Goal: Information Seeking & Learning: Learn about a topic

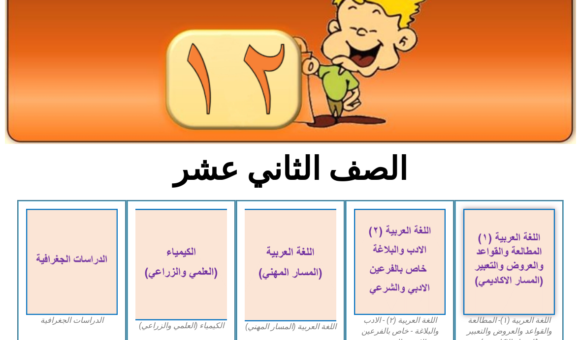
scroll to position [80, 0]
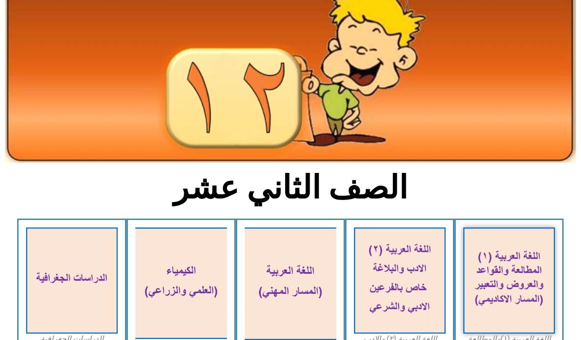
scroll to position [73, 0]
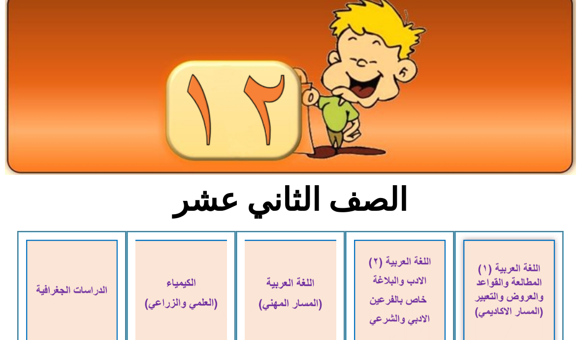
scroll to position [33, 0]
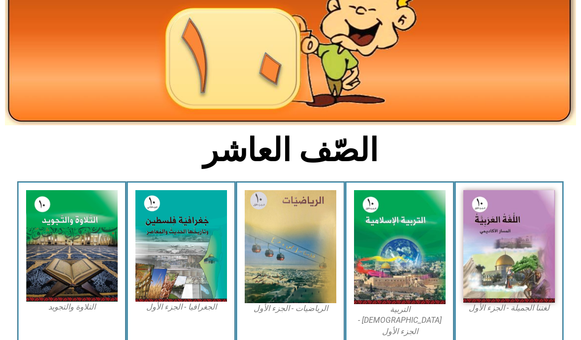
scroll to position [111, 0]
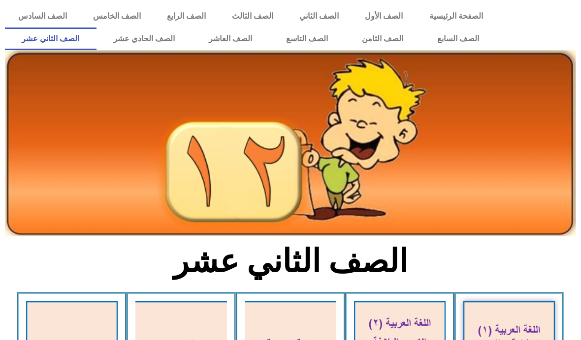
click at [139, 39] on link "الصف الحادي عشر" at bounding box center [143, 39] width 95 height 23
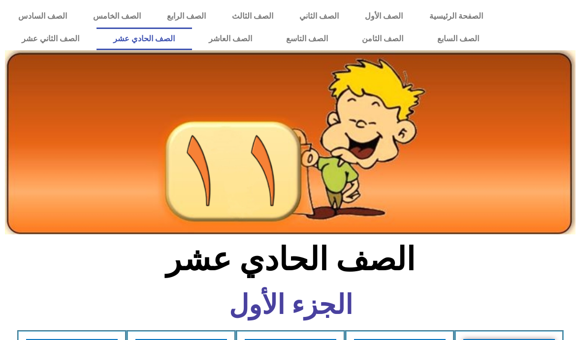
click at [43, 38] on link "الصف الثاني عشر" at bounding box center [51, 39] width 92 height 23
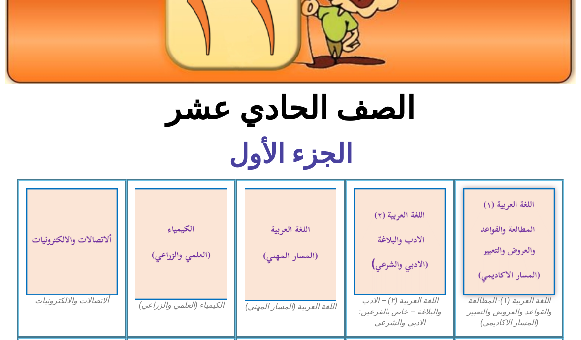
scroll to position [116, 0]
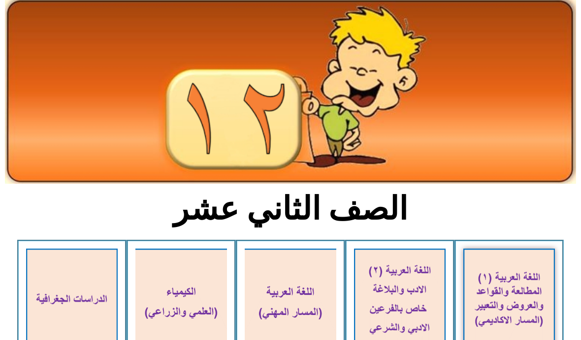
scroll to position [25, 0]
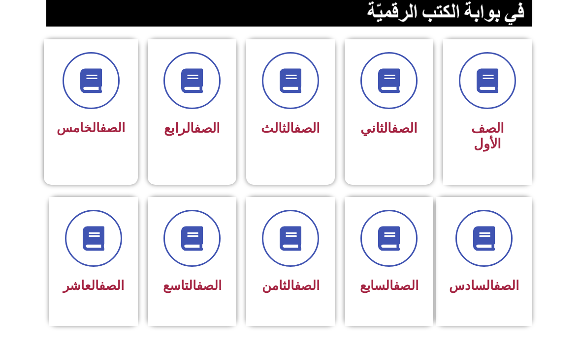
scroll to position [220, 0]
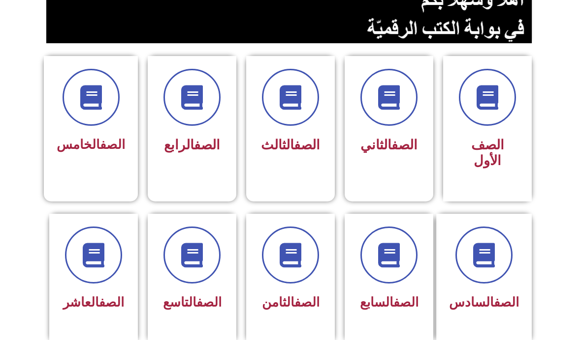
click at [387, 268] on icon at bounding box center [388, 255] width 25 height 25
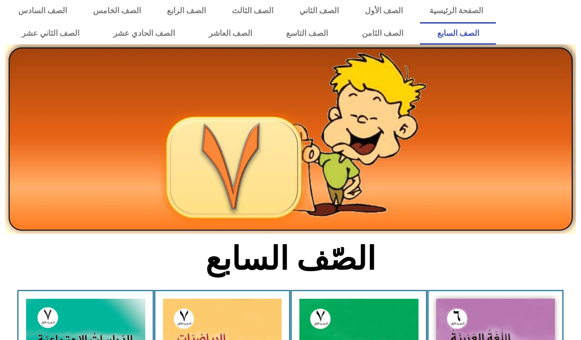
scroll to position [3, 0]
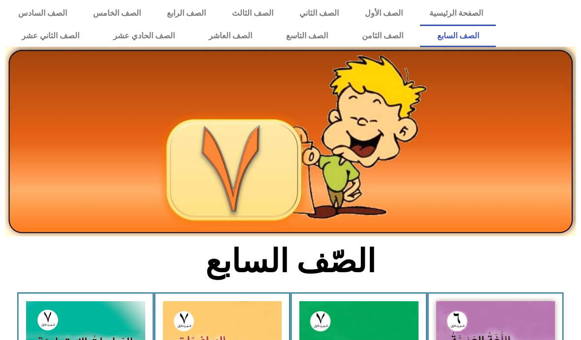
click at [40, 8] on link "الصف السادس" at bounding box center [42, 13] width 75 height 23
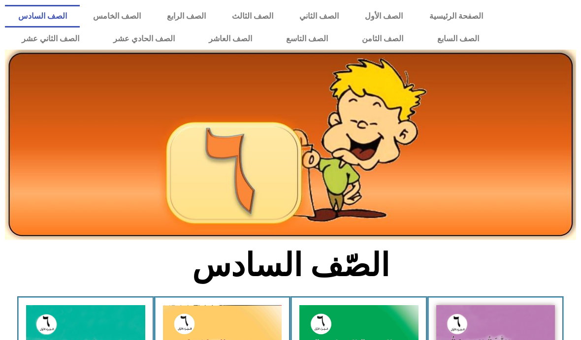
click at [447, 36] on link "الصف السابع" at bounding box center [458, 39] width 76 height 23
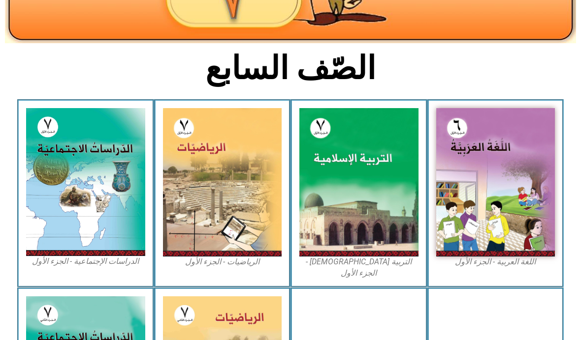
scroll to position [196, 0]
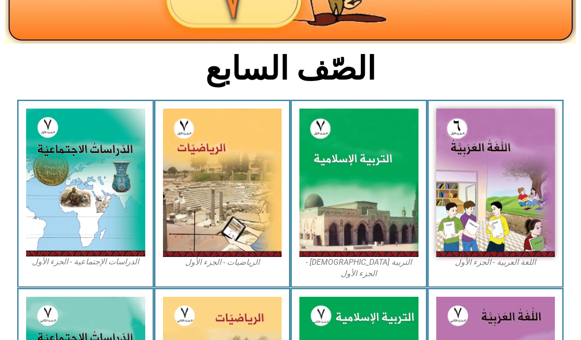
click at [76, 194] on img at bounding box center [85, 183] width 119 height 148
click at [74, 154] on img at bounding box center [85, 183] width 119 height 148
click at [76, 185] on img at bounding box center [85, 183] width 119 height 148
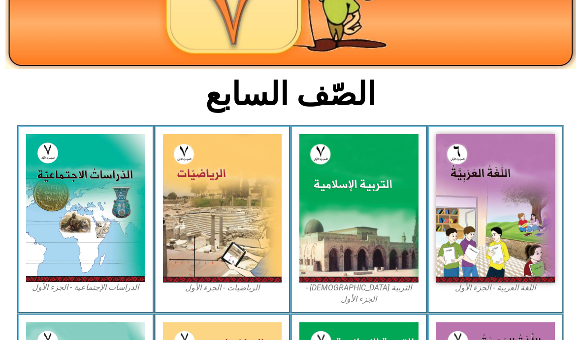
scroll to position [183, 0]
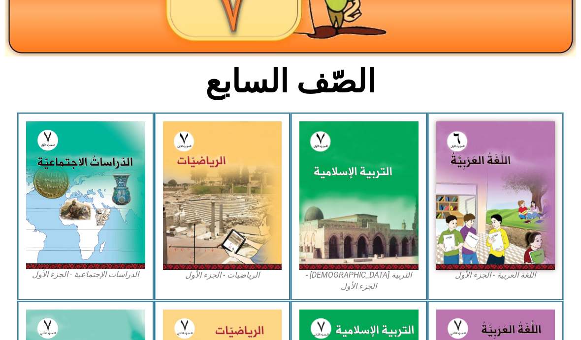
click at [71, 219] on img at bounding box center [85, 196] width 119 height 148
click at [90, 238] on img at bounding box center [85, 196] width 119 height 148
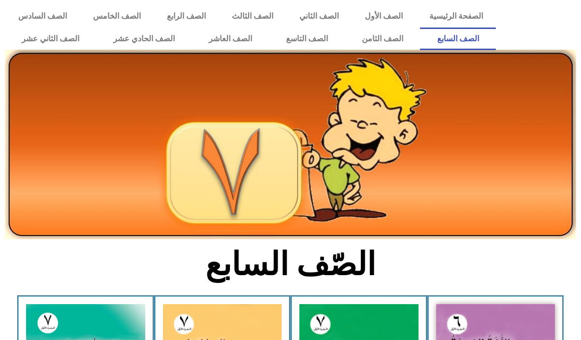
scroll to position [246, 0]
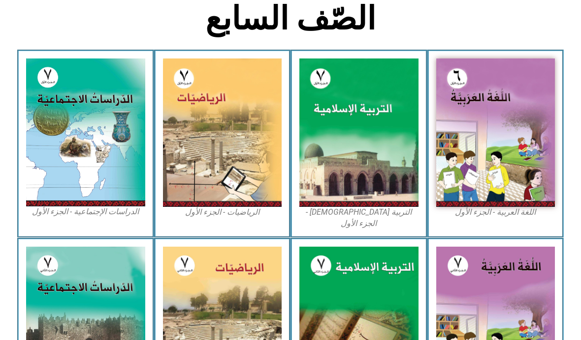
click at [81, 146] on img at bounding box center [85, 133] width 119 height 148
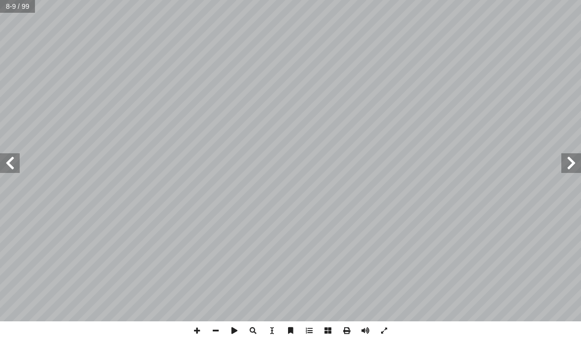
click at [16, 159] on span at bounding box center [10, 164] width 20 height 20
click at [12, 162] on span at bounding box center [10, 164] width 20 height 20
click at [4, 159] on span at bounding box center [10, 164] width 20 height 20
click at [574, 169] on span at bounding box center [571, 164] width 20 height 20
click at [12, 161] on span at bounding box center [10, 164] width 20 height 20
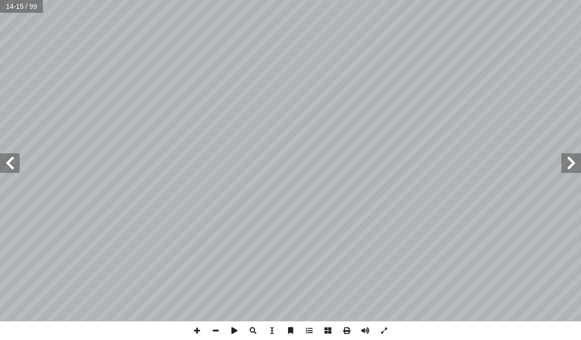
click at [577, 161] on span at bounding box center [571, 164] width 20 height 20
click at [569, 164] on span at bounding box center [571, 164] width 20 height 20
click at [577, 166] on span at bounding box center [571, 164] width 20 height 20
click at [11, 163] on span at bounding box center [10, 164] width 20 height 20
click at [3, 167] on span at bounding box center [10, 164] width 20 height 20
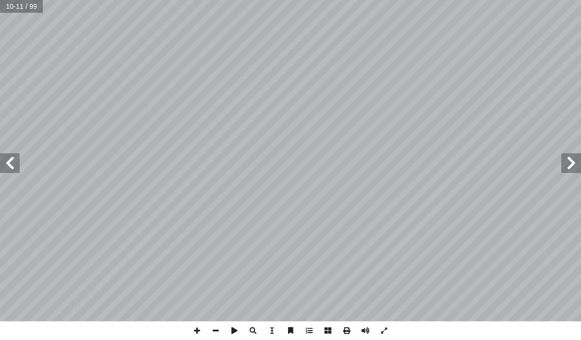
click at [19, 161] on span at bounding box center [10, 164] width 20 height 20
click at [563, 172] on span at bounding box center [571, 164] width 20 height 20
click at [564, 167] on span at bounding box center [571, 164] width 20 height 20
click at [6, 156] on span at bounding box center [10, 164] width 20 height 20
click at [4, 169] on span at bounding box center [10, 164] width 20 height 20
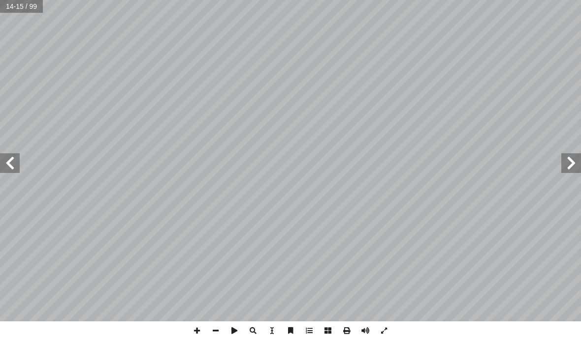
click at [13, 162] on span at bounding box center [10, 164] width 20 height 20
